Goal: Obtain resource: Download file/media

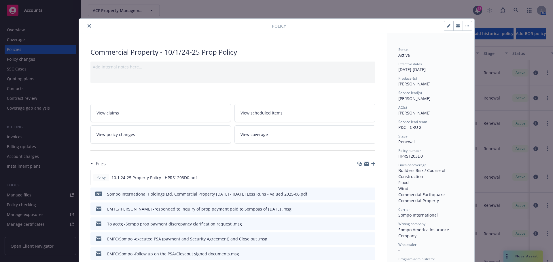
click at [88, 26] on icon "close" at bounding box center [89, 25] width 3 height 3
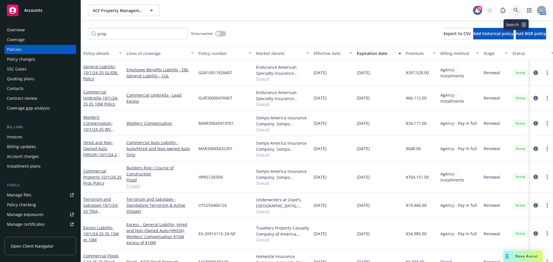
click at [518, 10] on icon at bounding box center [516, 10] width 5 height 5
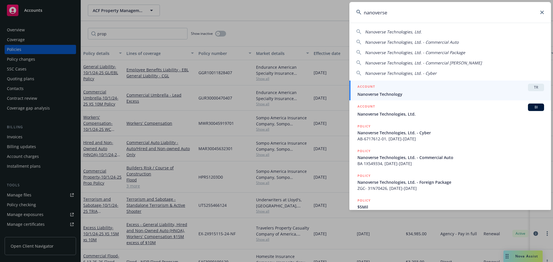
click at [418, 33] on span "Nanoverse Technologies, Ltd." at bounding box center [393, 31] width 57 height 5
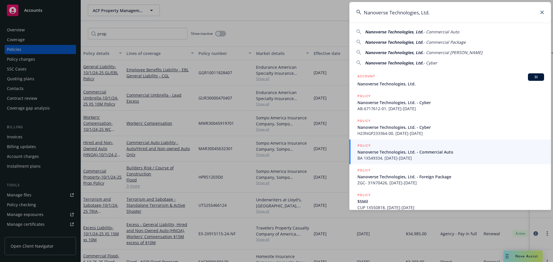
click at [379, 33] on span "Nanoverse Technologies, Ltd." at bounding box center [394, 31] width 58 height 5
type input "Nanoverse Technologies, Ltd. - Commercial Auto"
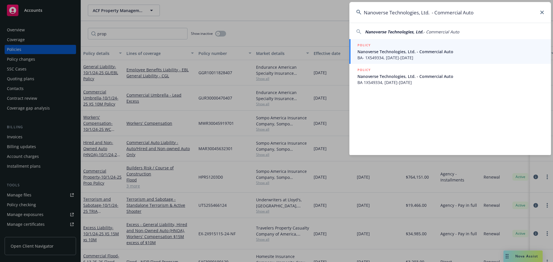
click at [382, 50] on span "Nanoverse Technologies, Ltd. - Commercial Auto" at bounding box center [451, 52] width 187 height 6
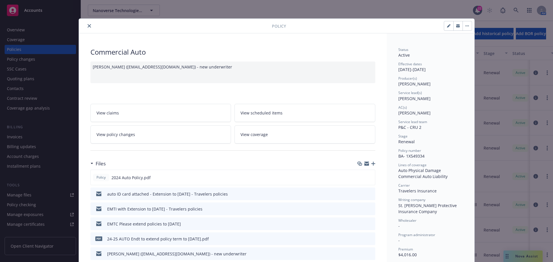
click at [86, 24] on button "close" at bounding box center [89, 25] width 7 height 7
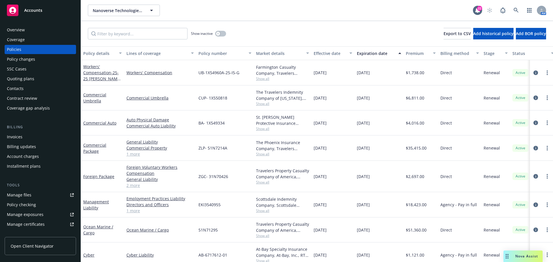
click at [53, 14] on div "Accounts" at bounding box center [40, 11] width 67 height 12
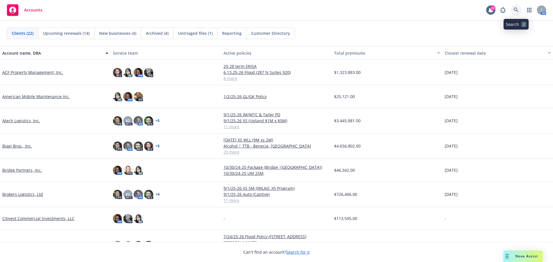
click at [518, 9] on icon at bounding box center [516, 9] width 5 height 5
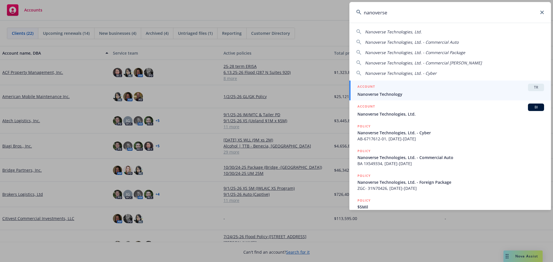
type input "nanoverse"
click at [389, 91] on span "Nanoverse Technology" at bounding box center [451, 94] width 187 height 6
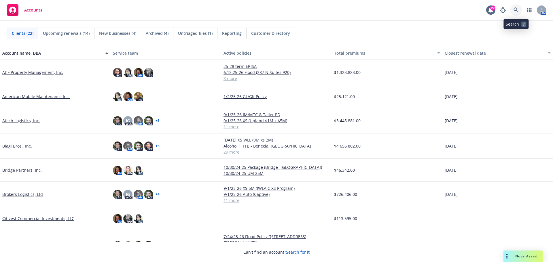
click at [519, 9] on icon at bounding box center [516, 9] width 5 height 5
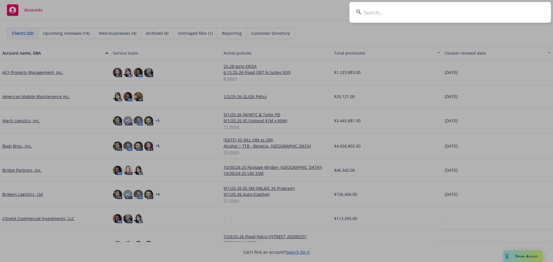
click at [449, 13] on input at bounding box center [450, 12] width 202 height 21
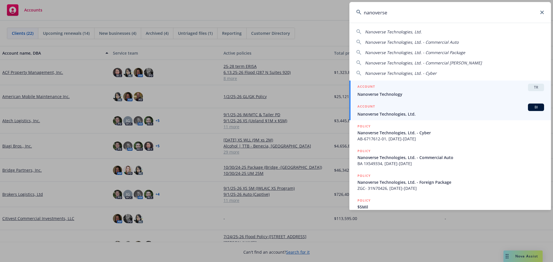
type input "nanoverse"
click at [411, 112] on span "Nanoverse Technologies, Ltd." at bounding box center [451, 114] width 187 height 6
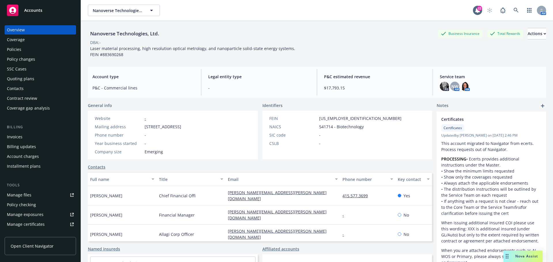
click at [33, 193] on link "Manage files" at bounding box center [40, 195] width 71 height 9
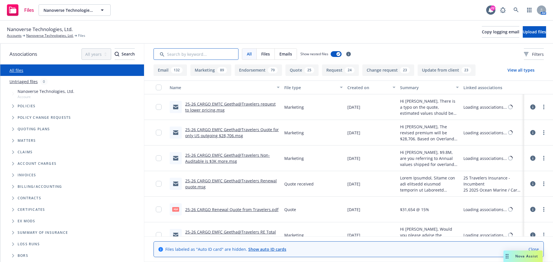
click at [204, 56] on input "Search by keyword..." at bounding box center [196, 54] width 85 height 12
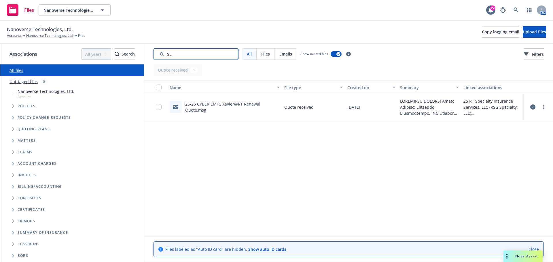
type input "SL"
click at [221, 105] on link "25-26 CYBER EMFC Xavier@RT Renewal Quote.msg" at bounding box center [222, 107] width 75 height 12
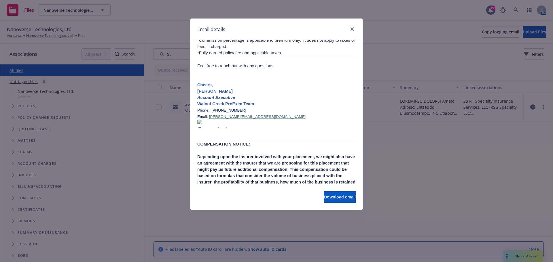
scroll to position [807, 0]
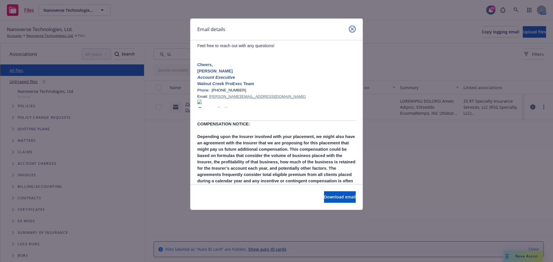
click at [351, 29] on icon "close" at bounding box center [352, 28] width 3 height 3
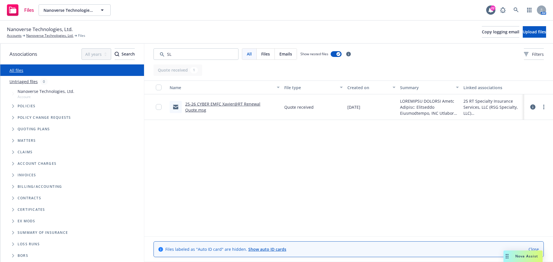
click at [18, 106] on span "Policies" at bounding box center [27, 106] width 18 height 3
click at [27, 105] on span "Policies" at bounding box center [27, 106] width 18 height 3
click at [10, 105] on span "Tree Example" at bounding box center [12, 106] width 9 height 9
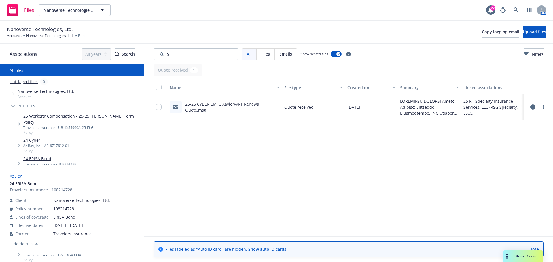
click at [224, 163] on div "Name File type Created on Summary Linked associations 25-26 CYBER EMFC Xavier@R…" at bounding box center [348, 159] width 409 height 156
click at [12, 69] on link "All files" at bounding box center [17, 70] width 14 height 5
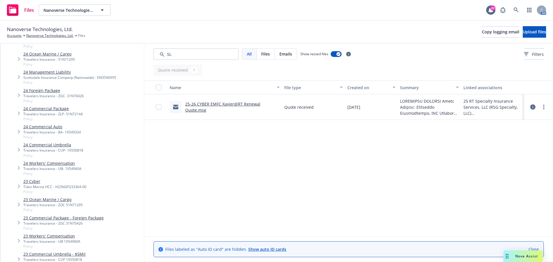
scroll to position [230, 0]
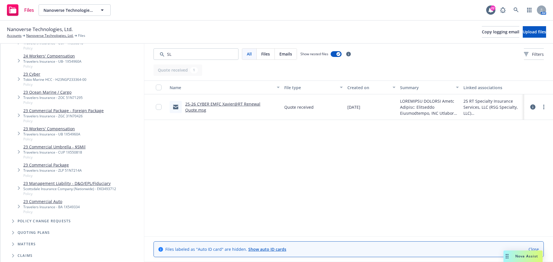
click at [14, 231] on icon "Tree Example" at bounding box center [13, 232] width 2 height 3
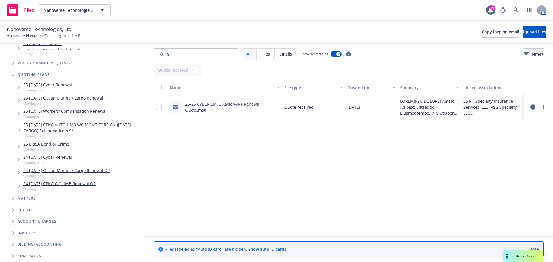
scroll to position [375, 0]
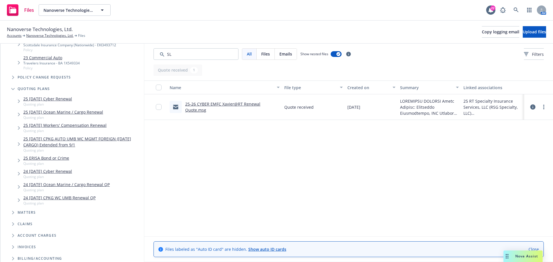
click at [66, 96] on link "25 12/14/25 Cyber Renewal" at bounding box center [47, 99] width 49 height 6
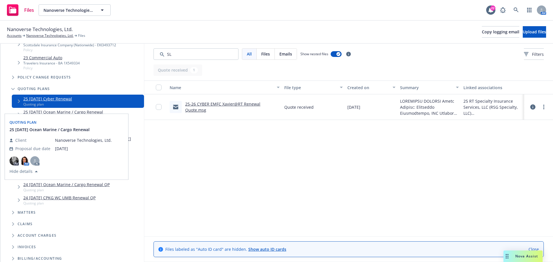
click at [18, 100] on icon "Tree Example" at bounding box center [19, 101] width 2 height 3
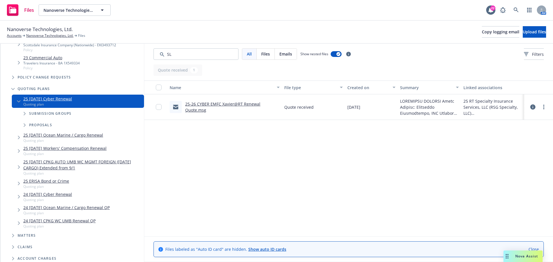
click at [23, 109] on span "Tree Example" at bounding box center [24, 113] width 9 height 9
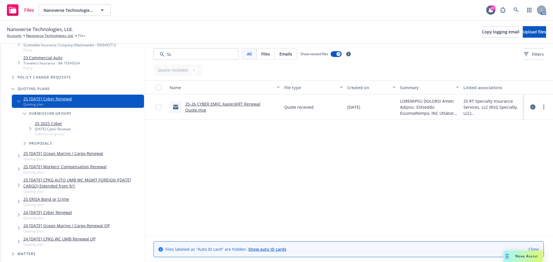
click at [44, 121] on link "25 2025 Cyber" at bounding box center [53, 124] width 36 height 6
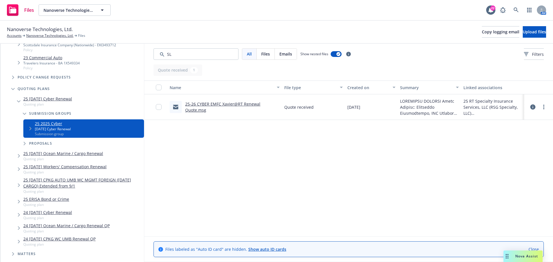
click at [25, 142] on icon "Tree Example" at bounding box center [25, 143] width 2 height 3
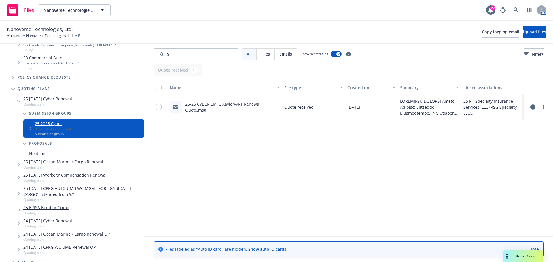
click at [18, 101] on icon "Tree Example" at bounding box center [18, 102] width 3 height 2
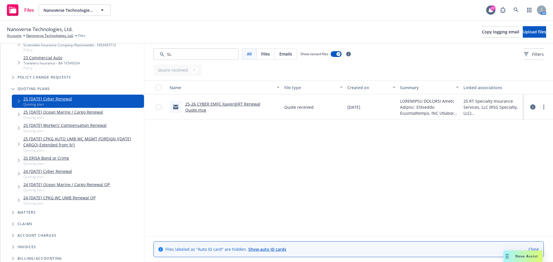
click at [14, 88] on icon "Tree Example" at bounding box center [12, 89] width 3 height 2
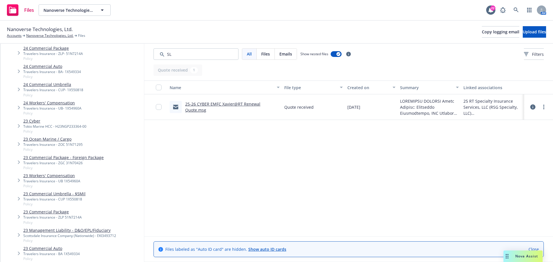
scroll to position [39, 0]
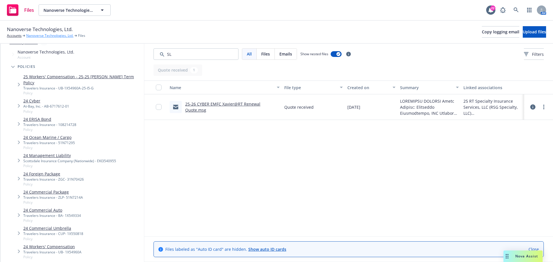
click at [51, 37] on link "Nanoverse Technologies, Ltd." at bounding box center [49, 35] width 47 height 5
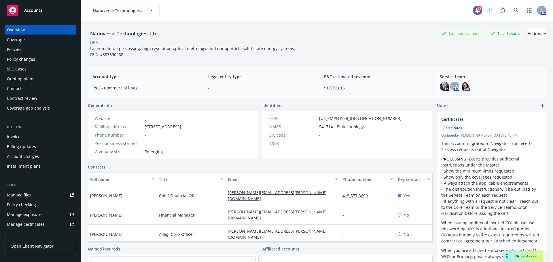
click at [29, 198] on div "Manage files" at bounding box center [19, 195] width 24 height 9
click at [36, 194] on link "Manage files" at bounding box center [40, 195] width 71 height 9
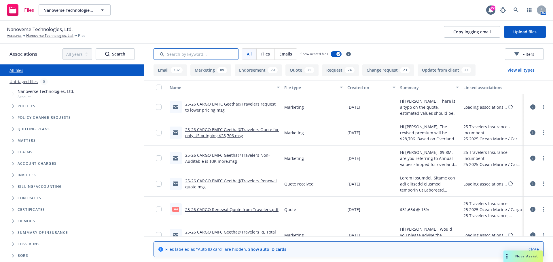
click at [195, 52] on input "Search by keyword..." at bounding box center [196, 54] width 85 height 12
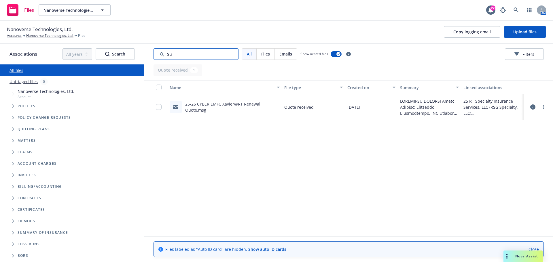
type input "S"
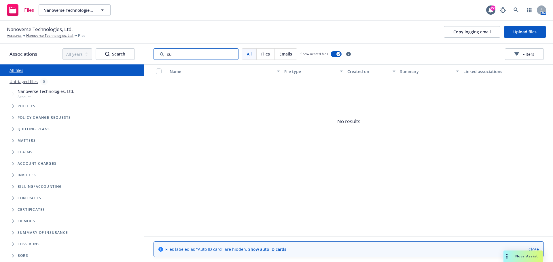
type input "s"
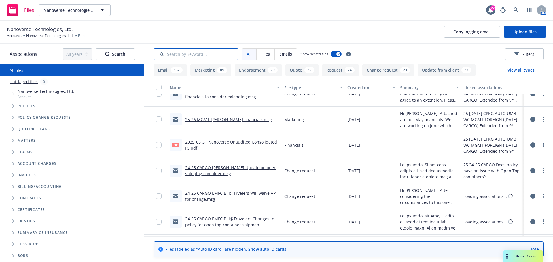
scroll to position [3312, 0]
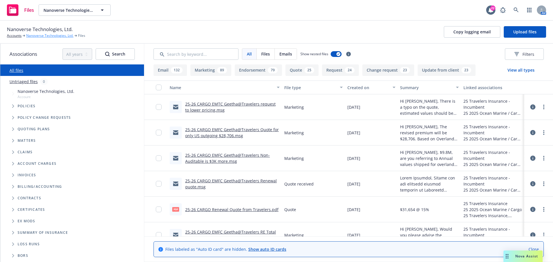
click at [66, 36] on link "Nanoverse Technologies, Ltd." at bounding box center [49, 35] width 47 height 5
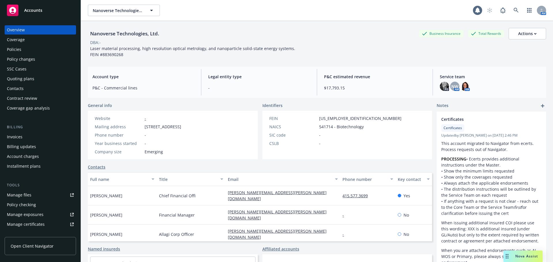
click at [37, 80] on div "Quoting plans" at bounding box center [40, 78] width 67 height 9
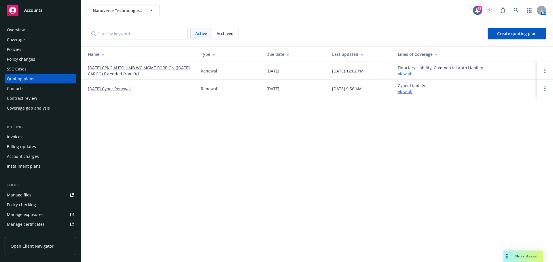
click at [220, 37] on div "Archived" at bounding box center [225, 33] width 26 height 11
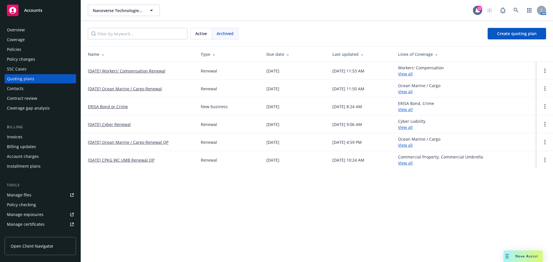
click at [126, 124] on link "[DATE] Cyber Renewal" at bounding box center [109, 125] width 43 height 6
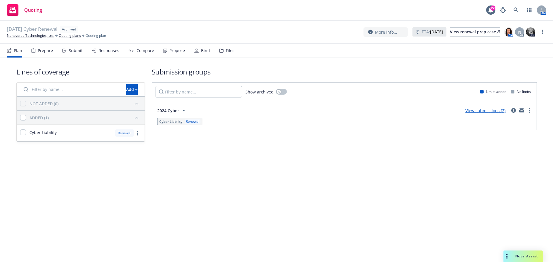
click at [235, 51] on nav "Plan Prepare Submit Responses Compare Propose Bind Files" at bounding box center [276, 51] width 539 height 14
click at [232, 51] on nav "Plan Prepare Submit Responses Compare Propose Bind Files" at bounding box center [276, 51] width 539 height 14
click at [227, 52] on div "Files" at bounding box center [230, 50] width 9 height 5
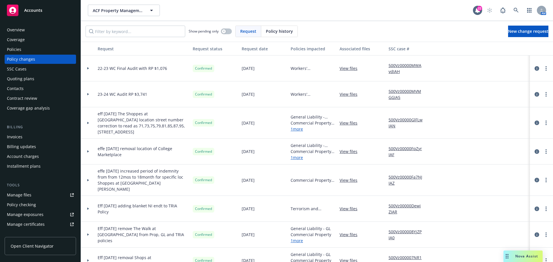
scroll to position [29, 0]
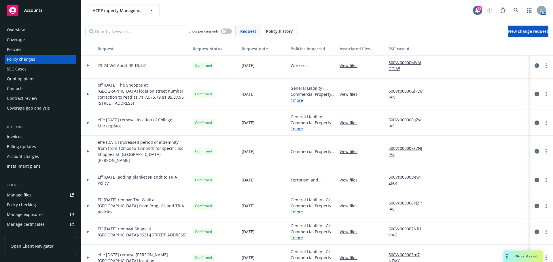
click at [517, 253] on div "Nova Assist" at bounding box center [523, 257] width 39 height 12
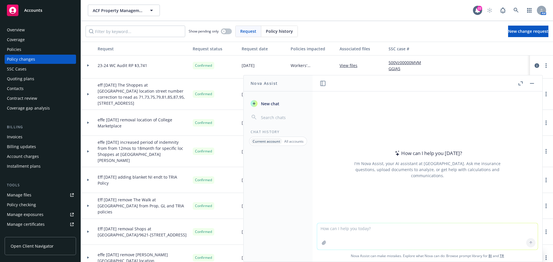
click at [357, 231] on textarea at bounding box center [427, 237] width 221 height 27
type textarea "do you need an Oregon non resident license to sign a diligent search form?"
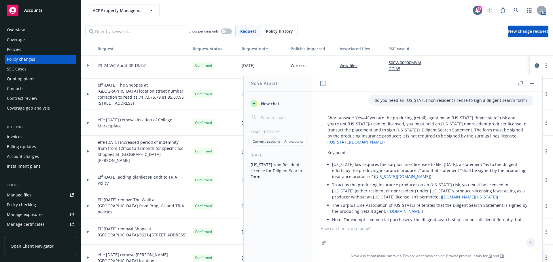
scroll to position [0, 0]
click at [364, 139] on p "Short answer: Yes—if you are the producing (retail) agent on an Oregon “home st…" at bounding box center [428, 131] width 200 height 30
drag, startPoint x: 366, startPoint y: 139, endPoint x: 478, endPoint y: 137, distance: 111.5
click at [478, 137] on p "Short answer: Yes—if you are the producing (retail) agent on an Oregon “home st…" at bounding box center [428, 131] width 200 height 30
click at [406, 151] on div "Short answer: Yes—if you are the producing (retail) agent on an Oregon “home st…" at bounding box center [427, 193] width 211 height 159
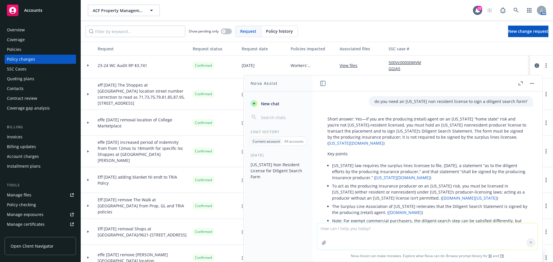
click at [383, 141] on link "oregon.public.law" at bounding box center [356, 143] width 55 height 5
click at [534, 84] on button "button" at bounding box center [532, 83] width 7 height 7
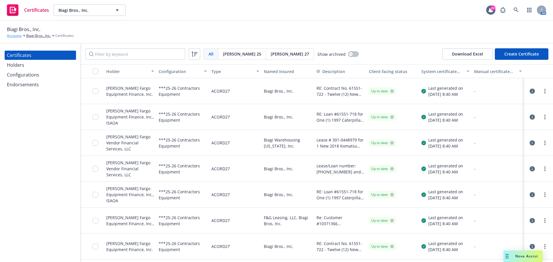
click at [16, 37] on link "Accounts" at bounding box center [14, 35] width 15 height 5
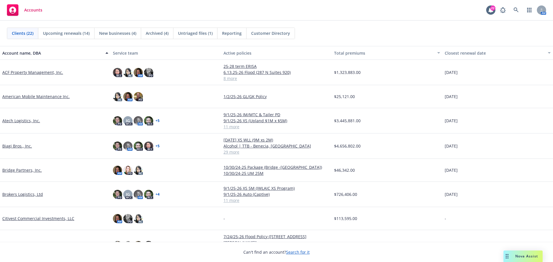
click at [37, 73] on link "ACF Property Management, Inc." at bounding box center [32, 72] width 61 height 6
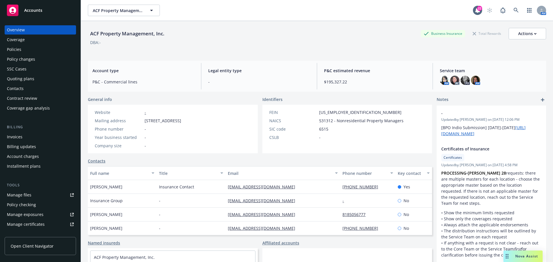
click at [35, 228] on div "Manage certificates" at bounding box center [26, 224] width 38 height 9
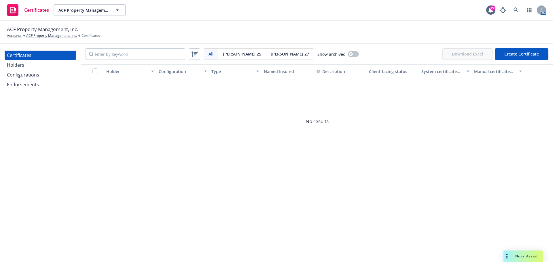
click at [26, 66] on div "Holders" at bounding box center [40, 64] width 67 height 9
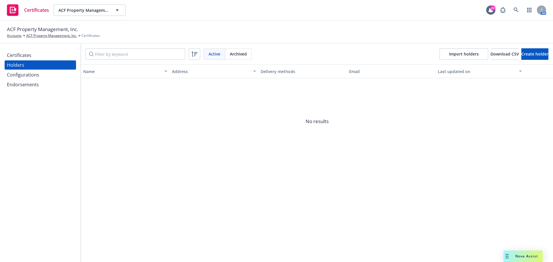
click at [33, 75] on div "Configurations" at bounding box center [23, 74] width 32 height 9
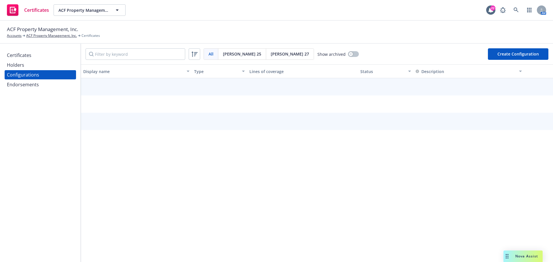
click at [34, 84] on div "Endorsements" at bounding box center [23, 84] width 32 height 9
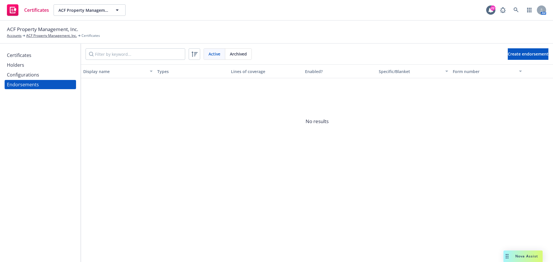
click at [33, 58] on div "Certificates" at bounding box center [40, 55] width 67 height 9
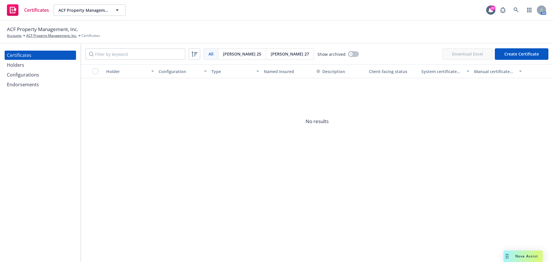
click at [233, 58] on div "[PERSON_NAME] 25" at bounding box center [242, 54] width 48 height 11
click at [271, 56] on span "[PERSON_NAME] 27" at bounding box center [290, 54] width 38 height 6
click at [235, 58] on div "[PERSON_NAME] 25" at bounding box center [242, 54] width 48 height 11
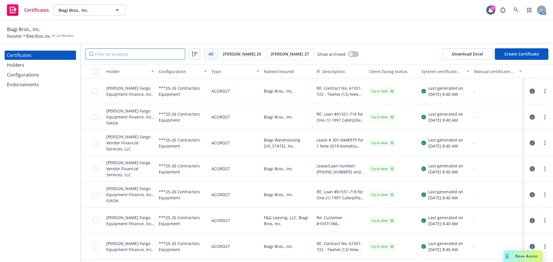
click at [120, 53] on input "Filter by keyword" at bounding box center [136, 54] width 100 height 12
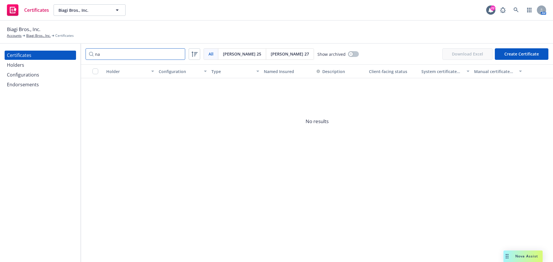
type input "n"
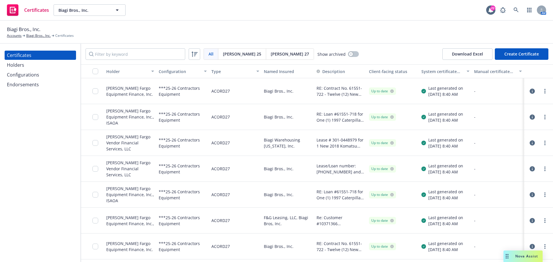
click at [56, 63] on div "Holders" at bounding box center [40, 64] width 67 height 9
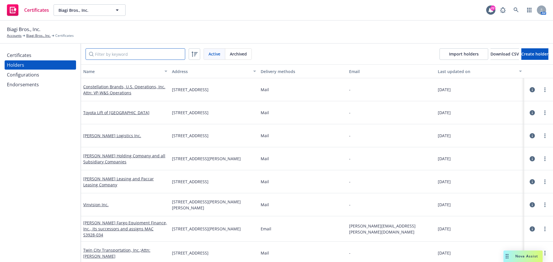
click at [111, 50] on input "Filter by keyword" at bounding box center [136, 54] width 100 height 12
click at [28, 75] on div "Configurations" at bounding box center [23, 74] width 32 height 9
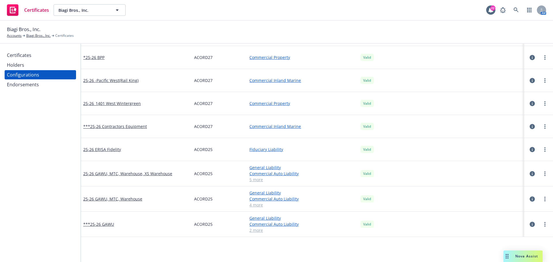
scroll to position [288, 0]
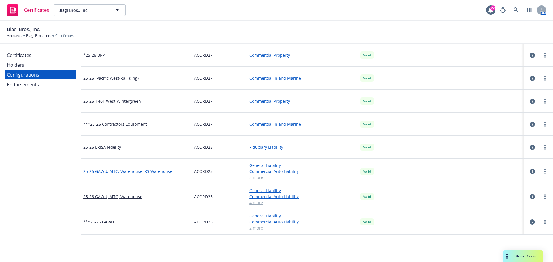
click at [163, 171] on link "25-26 GAWU, MTC, Warehouse, XS Warehouse" at bounding box center [127, 172] width 89 height 6
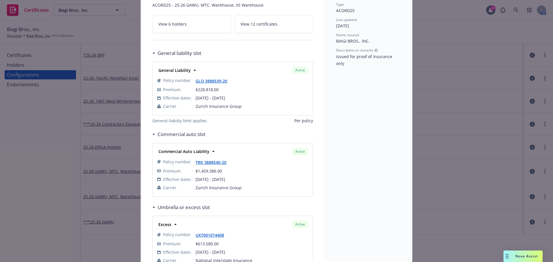
scroll to position [58, 0]
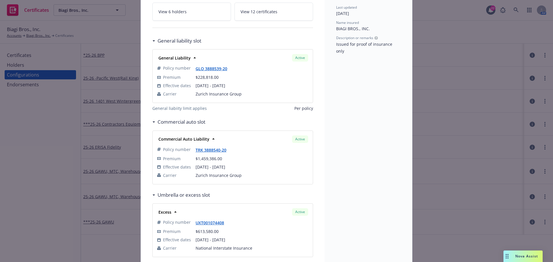
click at [262, 16] on link "View 12 certificates" at bounding box center [274, 12] width 79 height 18
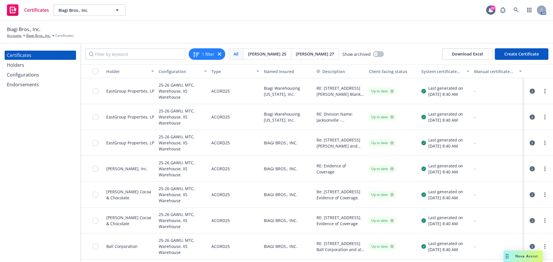
click at [41, 73] on div "Configurations" at bounding box center [40, 74] width 67 height 9
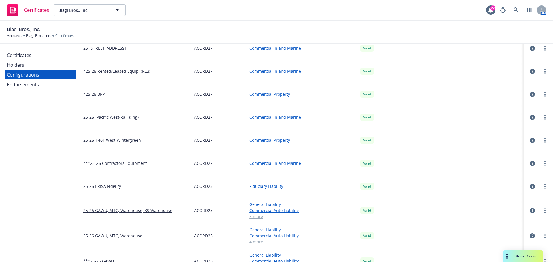
scroll to position [295, 0]
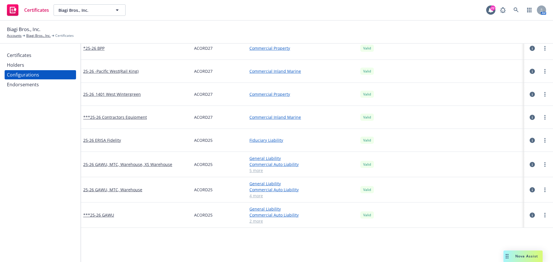
click at [31, 63] on div "Holders" at bounding box center [40, 64] width 67 height 9
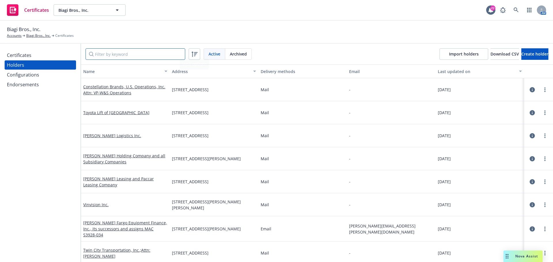
click at [160, 53] on input "Filter by keyword" at bounding box center [136, 54] width 100 height 12
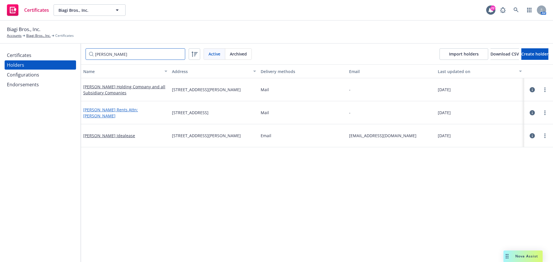
type input "peters"
click at [133, 111] on link "Peterson Rents Attn: Laura Rodriquez" at bounding box center [110, 113] width 55 height 12
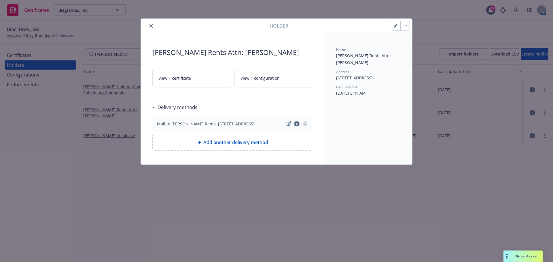
click at [183, 82] on link "View 1 certificate" at bounding box center [191, 78] width 79 height 18
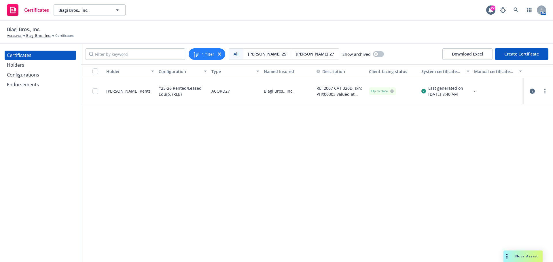
click at [23, 77] on div "Configurations" at bounding box center [23, 74] width 32 height 9
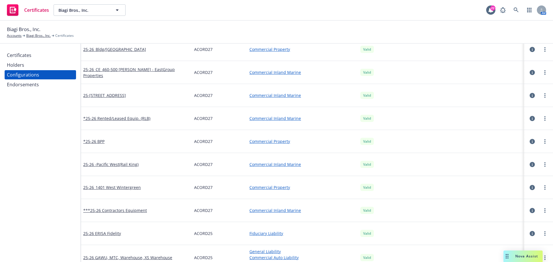
scroll to position [295, 0]
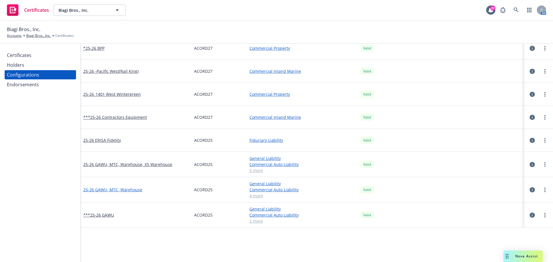
click at [130, 190] on link "25-26 GAWU, MTC, Warehouse" at bounding box center [112, 190] width 59 height 6
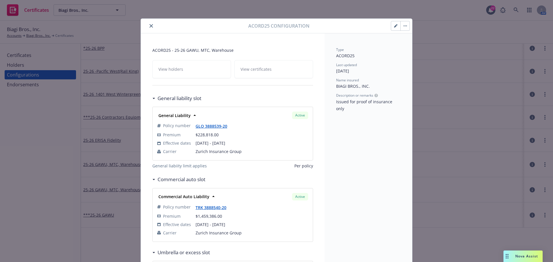
click at [267, 69] on div "View holders View certificates" at bounding box center [232, 69] width 161 height 18
click at [150, 27] on icon "close" at bounding box center [151, 25] width 3 height 3
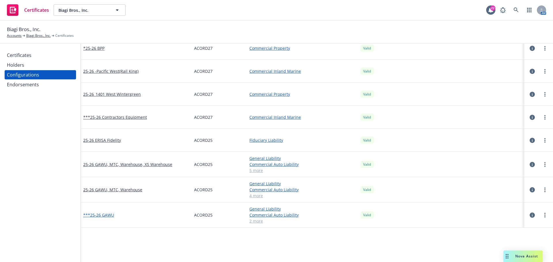
click at [111, 216] on link "***25-26 GAWU" at bounding box center [98, 215] width 31 height 6
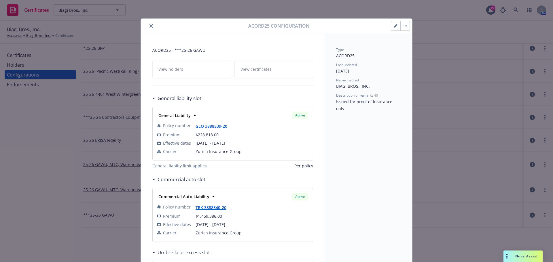
click at [262, 68] on div "View holders View certificates" at bounding box center [232, 69] width 161 height 18
click at [150, 25] on icon "close" at bounding box center [151, 25] width 3 height 3
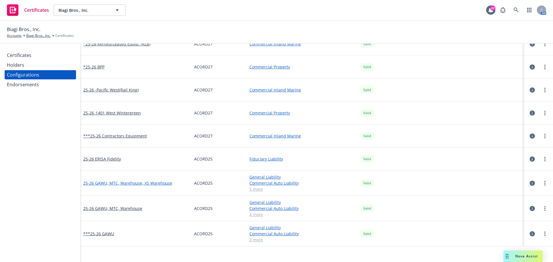
scroll to position [266, 0]
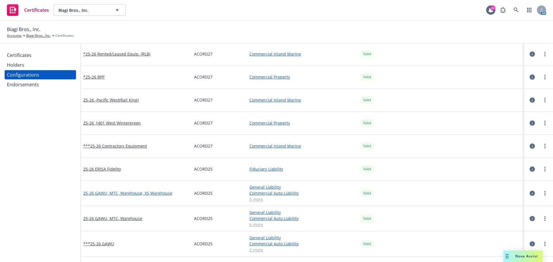
click at [152, 193] on link "25-26 GAWU, MTC, Warehouse, XS Warehouse" at bounding box center [127, 193] width 89 height 6
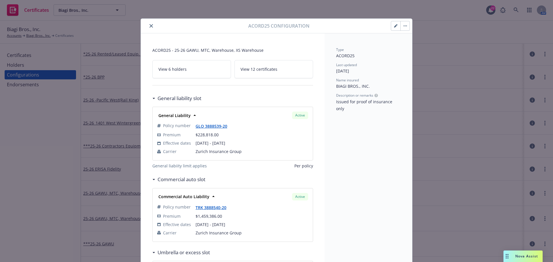
click at [145, 25] on div at bounding box center [195, 25] width 105 height 7
click at [150, 26] on icon "close" at bounding box center [151, 25] width 3 height 3
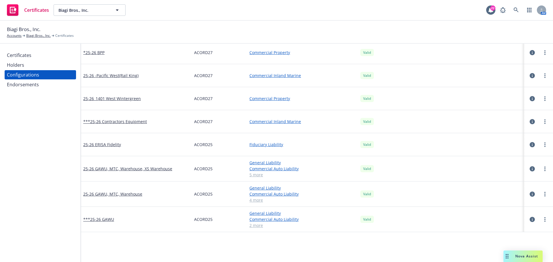
scroll to position [295, 0]
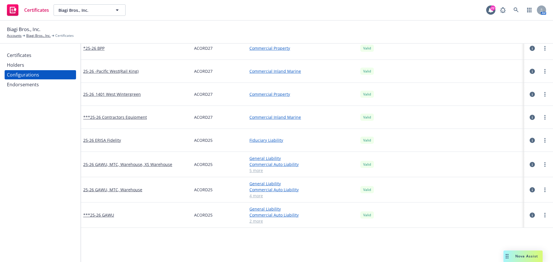
click at [30, 62] on div "Holders" at bounding box center [40, 64] width 67 height 9
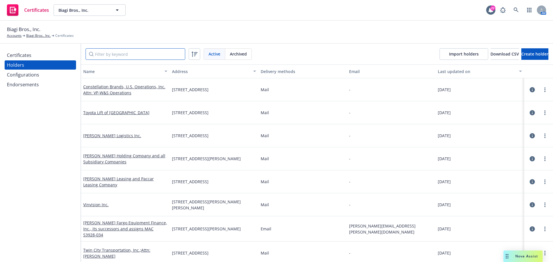
click at [162, 53] on input "Filter by keyword" at bounding box center [136, 54] width 100 height 12
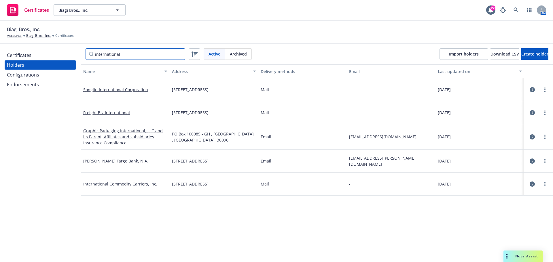
drag, startPoint x: 126, startPoint y: 56, endPoint x: 76, endPoint y: 53, distance: 49.9
click at [76, 53] on div "Certificates Holders Configurations Endorsements international Active Archived …" at bounding box center [276, 153] width 553 height 219
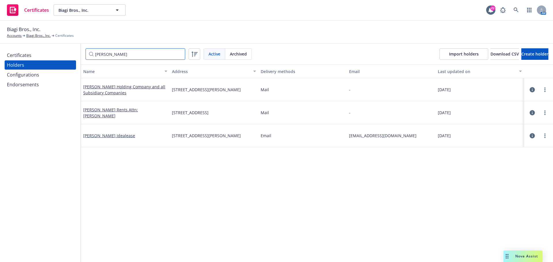
type input "peterson"
click at [41, 86] on div "Endorsements" at bounding box center [40, 84] width 67 height 9
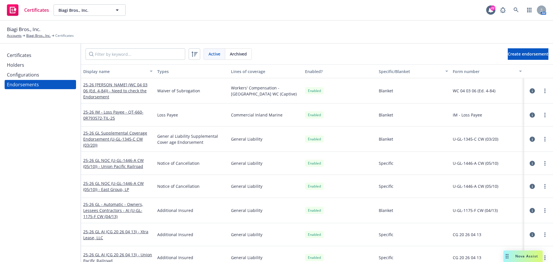
click at [48, 60] on div "Certificates Holders Configurations Endorsements" at bounding box center [40, 70] width 71 height 39
click at [47, 71] on div "Configurations" at bounding box center [40, 74] width 67 height 9
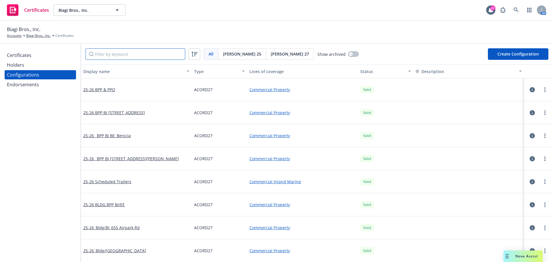
click at [95, 53] on input "Filter by keyword" at bounding box center [136, 54] width 100 height 12
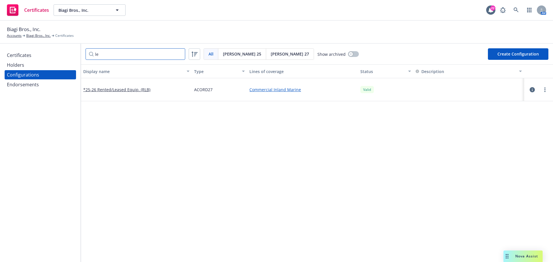
type input "l"
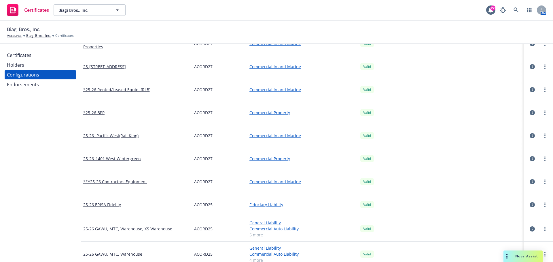
scroll to position [295, 0]
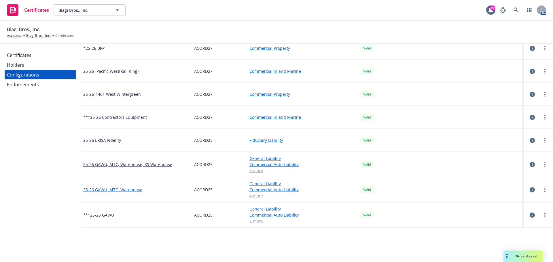
click at [116, 190] on link "25-26 GAWU, MTC, Warehouse" at bounding box center [112, 190] width 59 height 6
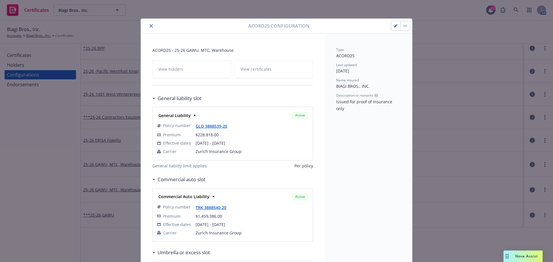
click at [177, 73] on div "View holders View certificates" at bounding box center [232, 69] width 161 height 18
click at [178, 71] on div "View holders View certificates" at bounding box center [232, 69] width 161 height 18
click at [404, 28] on button "button" at bounding box center [404, 25] width 9 height 9
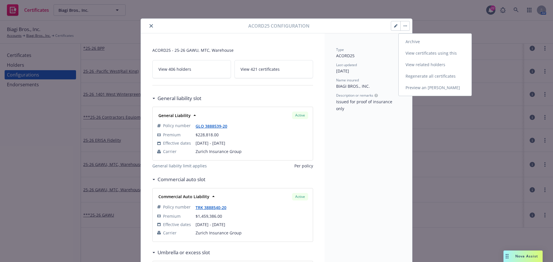
click at [413, 52] on link "View certificates using this" at bounding box center [435, 54] width 73 height 12
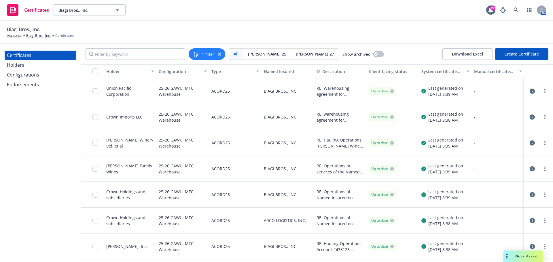
click at [525, 57] on button "Create Certificate" at bounding box center [522, 54] width 54 height 12
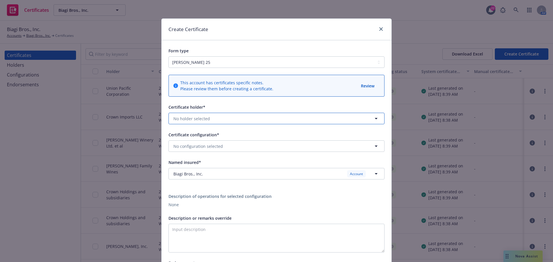
click at [218, 116] on button "No holder selected" at bounding box center [277, 119] width 216 height 12
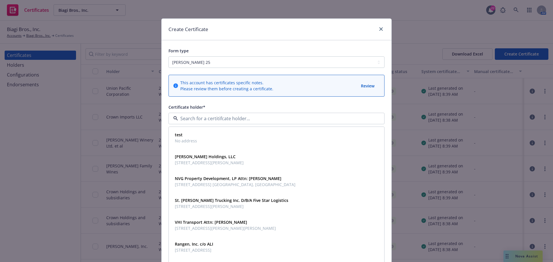
click at [219, 116] on input at bounding box center [275, 118] width 195 height 7
click at [295, 30] on div "Create Certificate" at bounding box center [277, 30] width 230 height 22
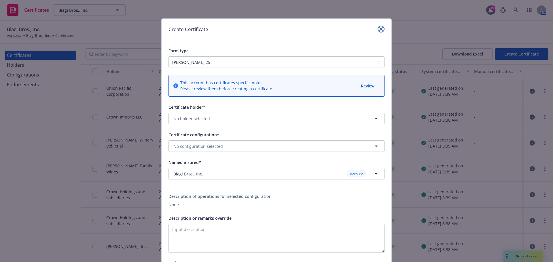
click at [379, 28] on icon "close" at bounding box center [380, 28] width 3 height 3
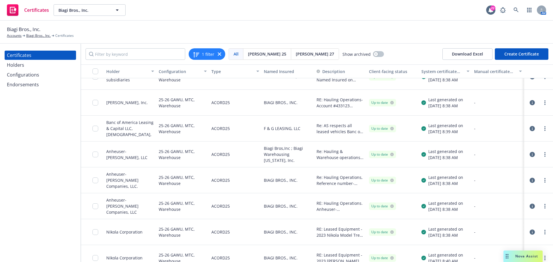
scroll to position [115, 0]
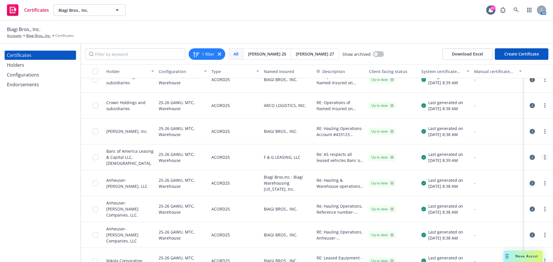
click at [542, 156] on link "more" at bounding box center [545, 157] width 7 height 7
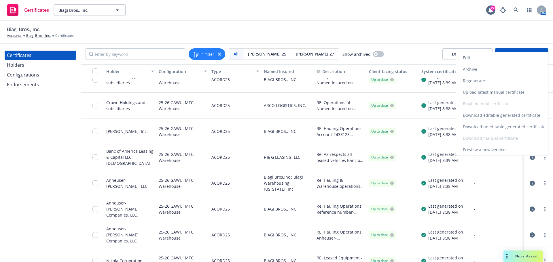
click at [530, 117] on link "Download editable generated certificate" at bounding box center [502, 116] width 92 height 12
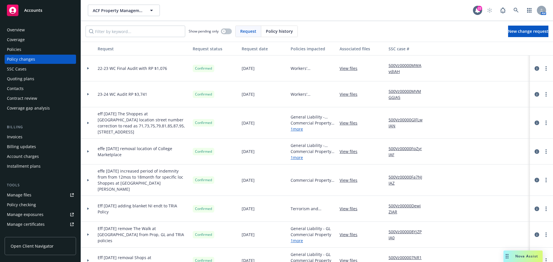
scroll to position [29, 0]
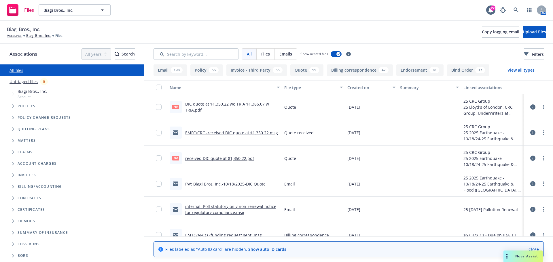
click at [66, 209] on div "Certificates" at bounding box center [80, 209] width 124 height 3
click at [12, 210] on span "Folder Tree Example" at bounding box center [12, 209] width 9 height 9
click at [42, 37] on link "Biagi Bros., Inc." at bounding box center [38, 35] width 24 height 5
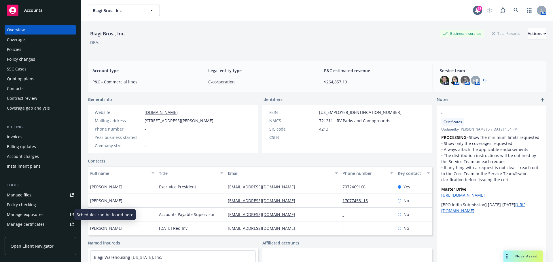
click at [36, 219] on div "Manage exposures" at bounding box center [25, 214] width 37 height 9
click at [43, 226] on div "Manage certificates" at bounding box center [26, 224] width 38 height 9
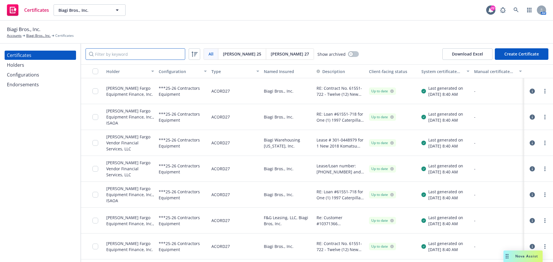
click at [171, 53] on input "Filter by keyword" at bounding box center [136, 54] width 100 height 12
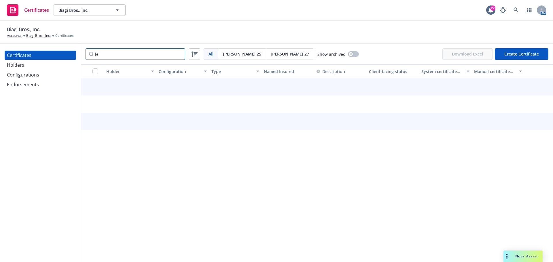
type input "l"
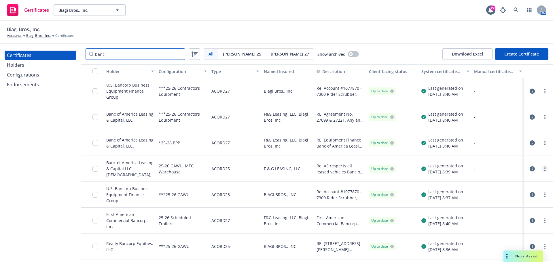
type input "banc"
click at [542, 171] on link "more" at bounding box center [545, 169] width 7 height 7
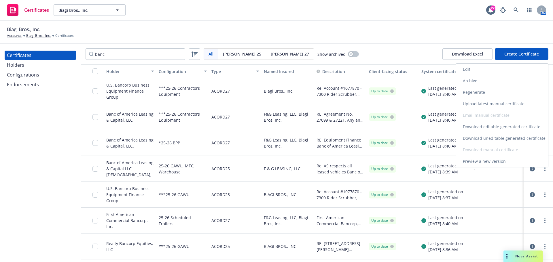
click at [523, 128] on link "Download editable generated certificate" at bounding box center [502, 127] width 92 height 12
